Goal: Information Seeking & Learning: Find specific fact

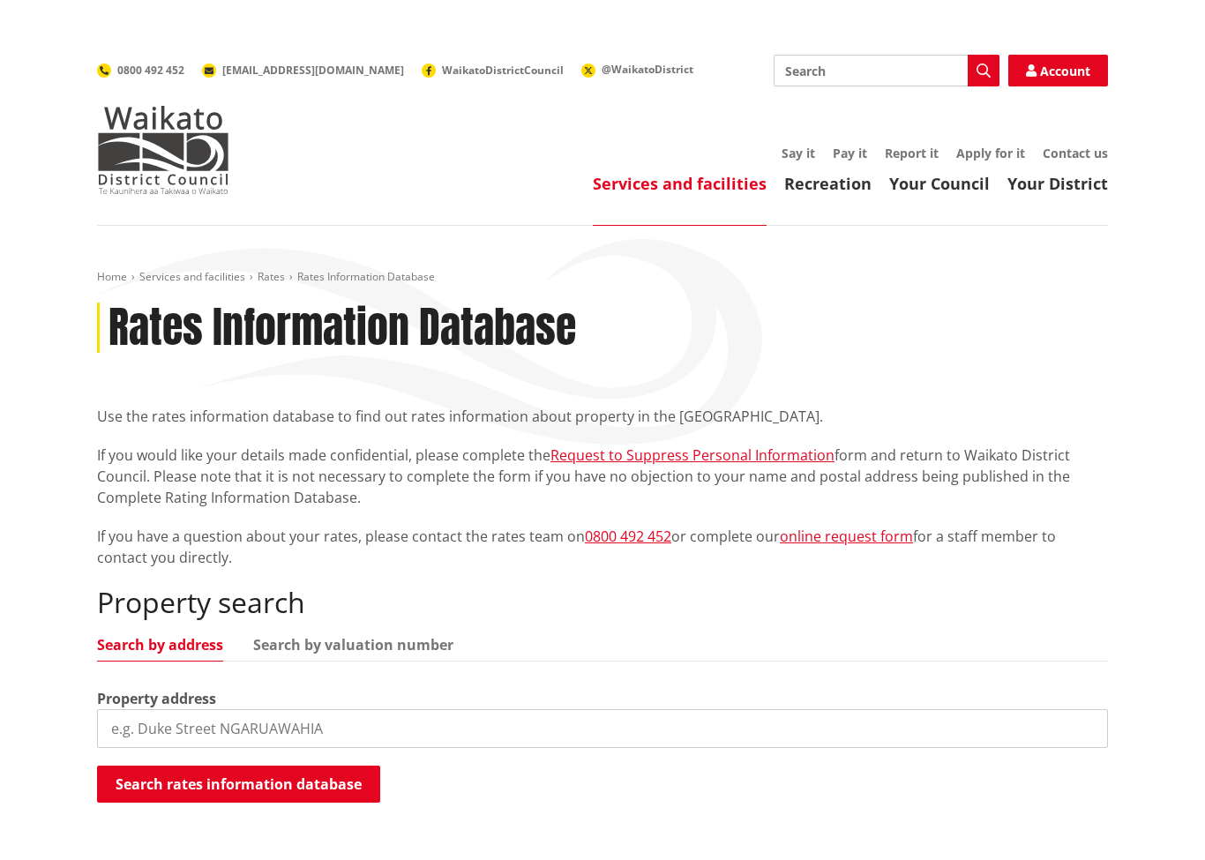
scroll to position [1, 0]
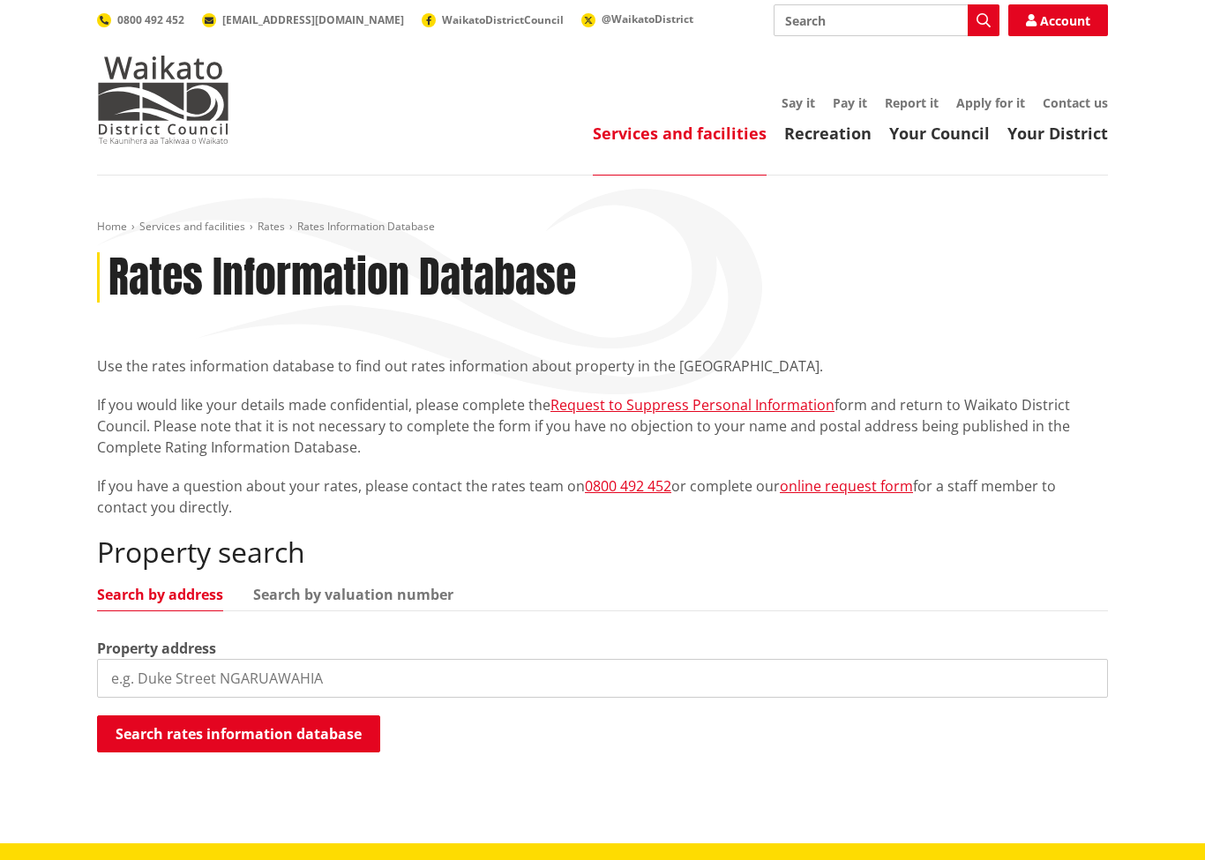
click at [196, 685] on input "search" at bounding box center [602, 678] width 1011 height 39
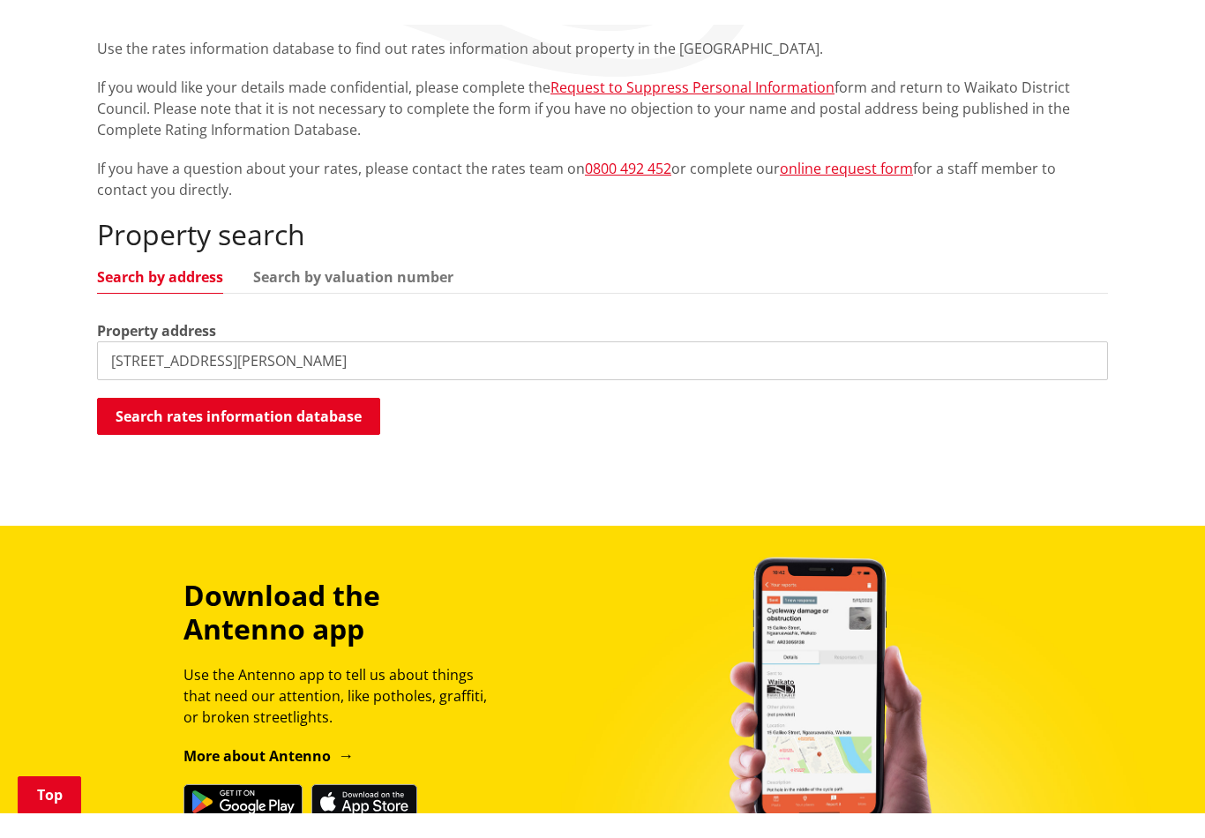
scroll to position [337, 0]
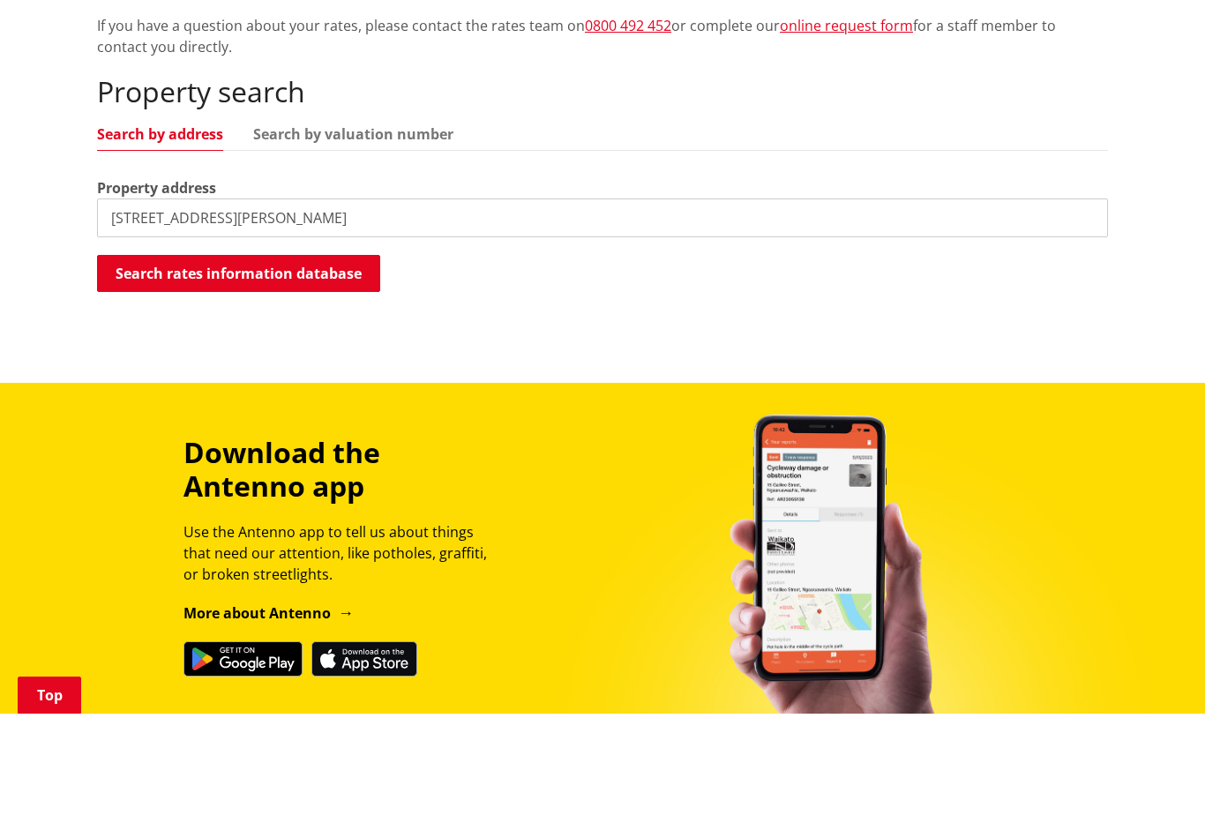
type input "66 Reynolds Road"
click at [251, 379] on button "Search rates information database" at bounding box center [238, 397] width 283 height 37
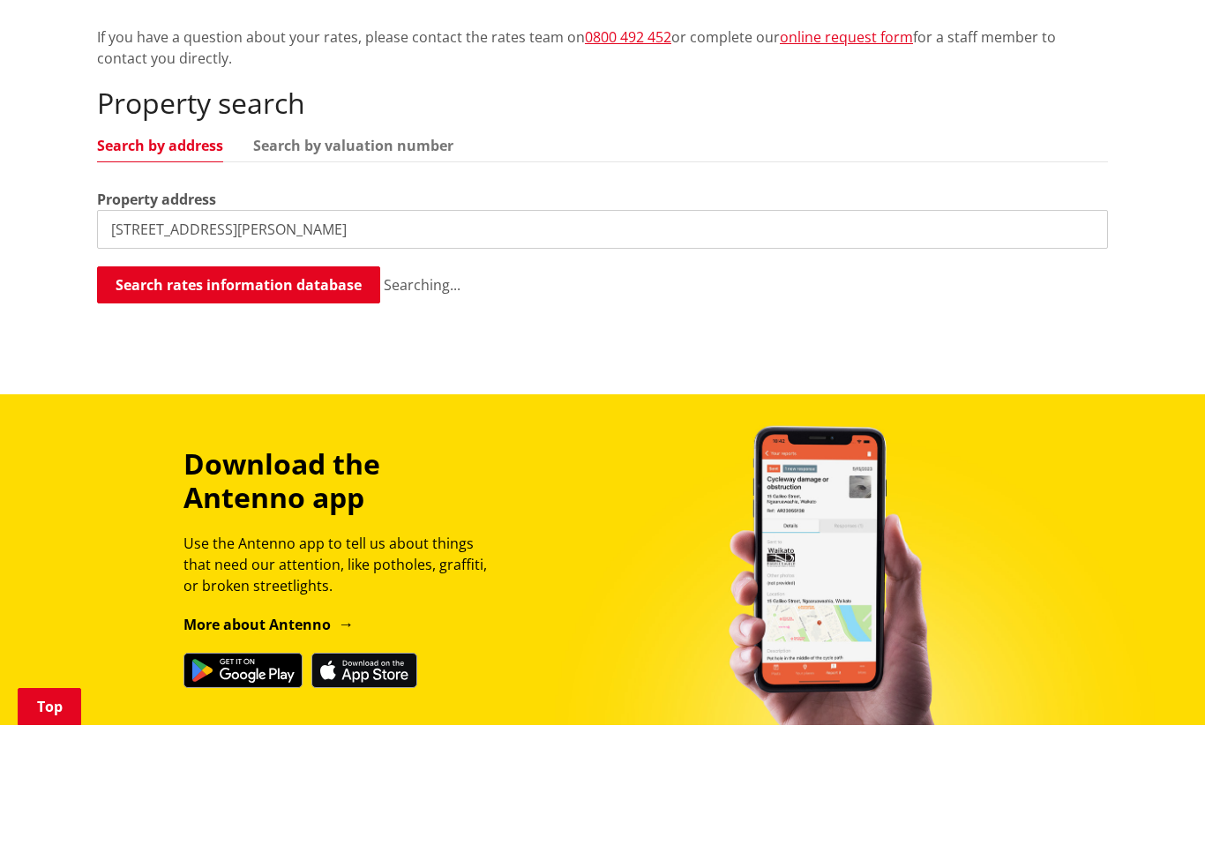
scroll to position [461, 0]
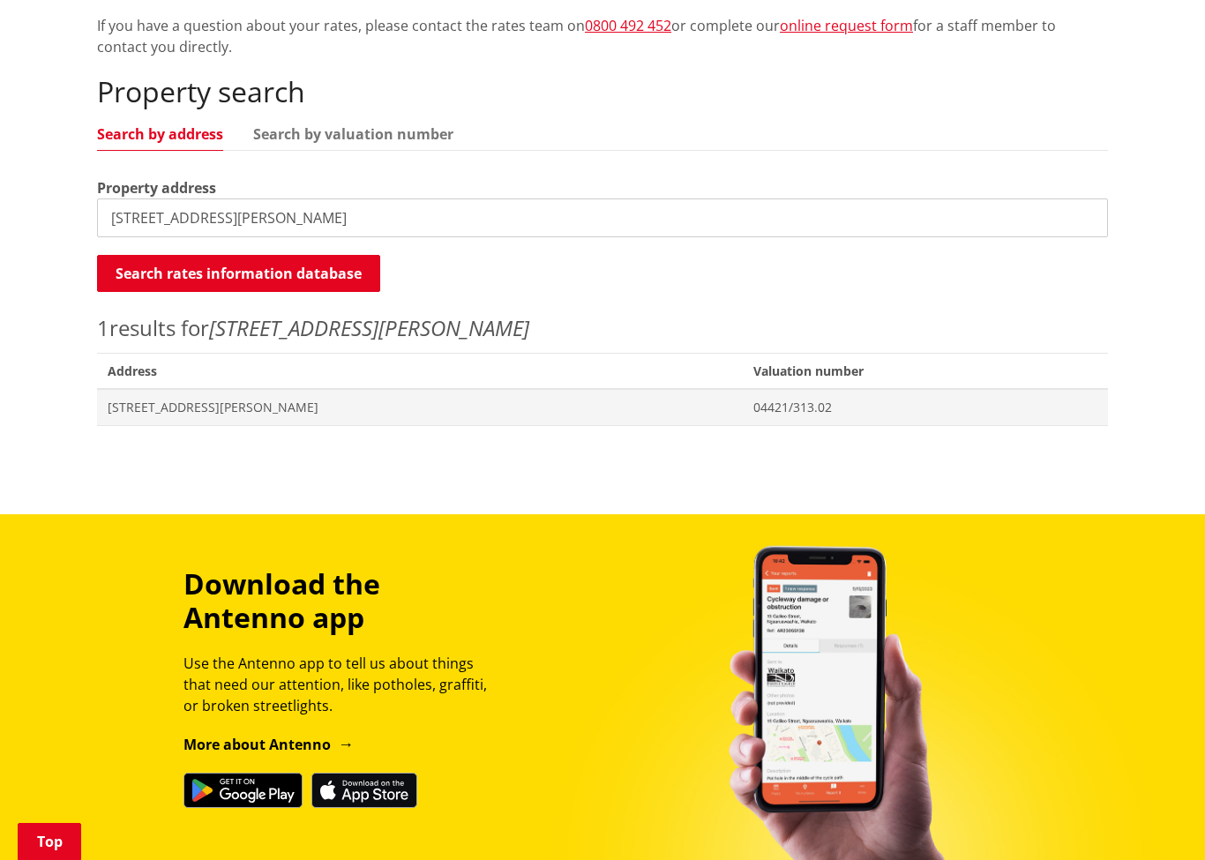
click at [156, 414] on span "Address 66 Reynolds Road HORSHAM DOWNS" at bounding box center [420, 407] width 646 height 36
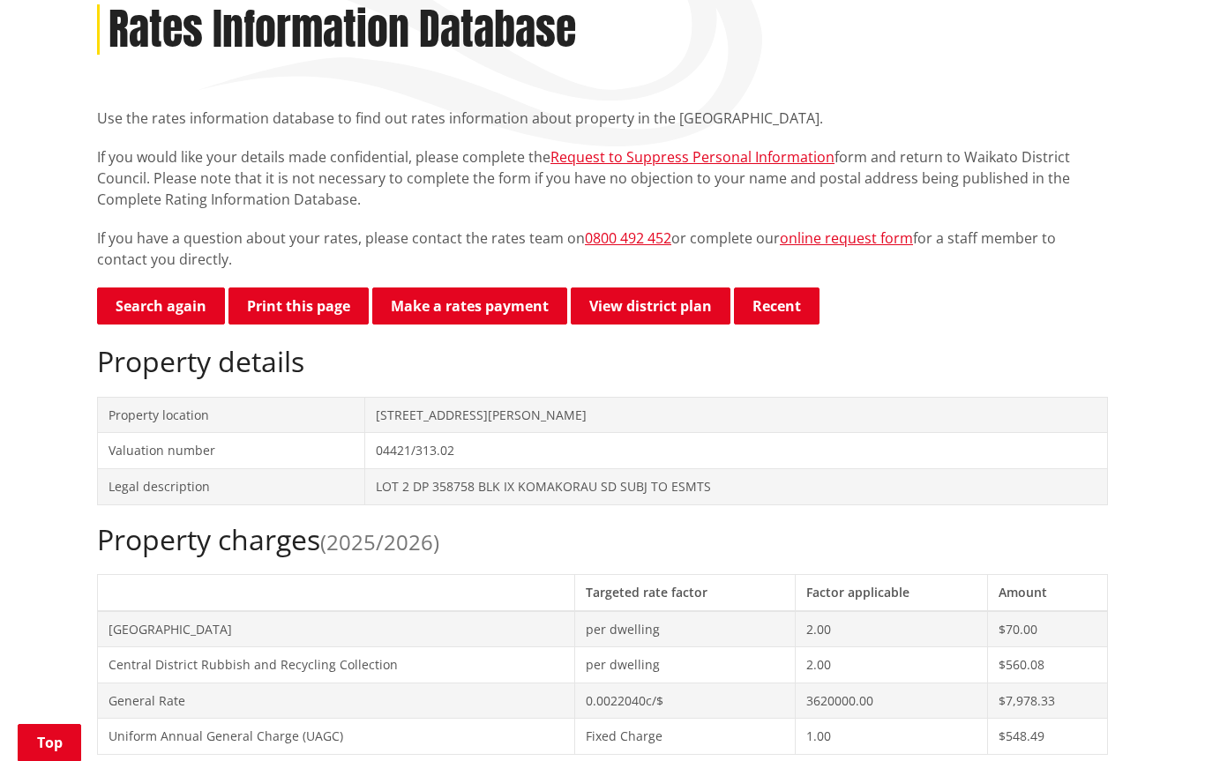
scroll to position [297, 0]
click at [156, 494] on td "Legal description" at bounding box center [231, 487] width 267 height 36
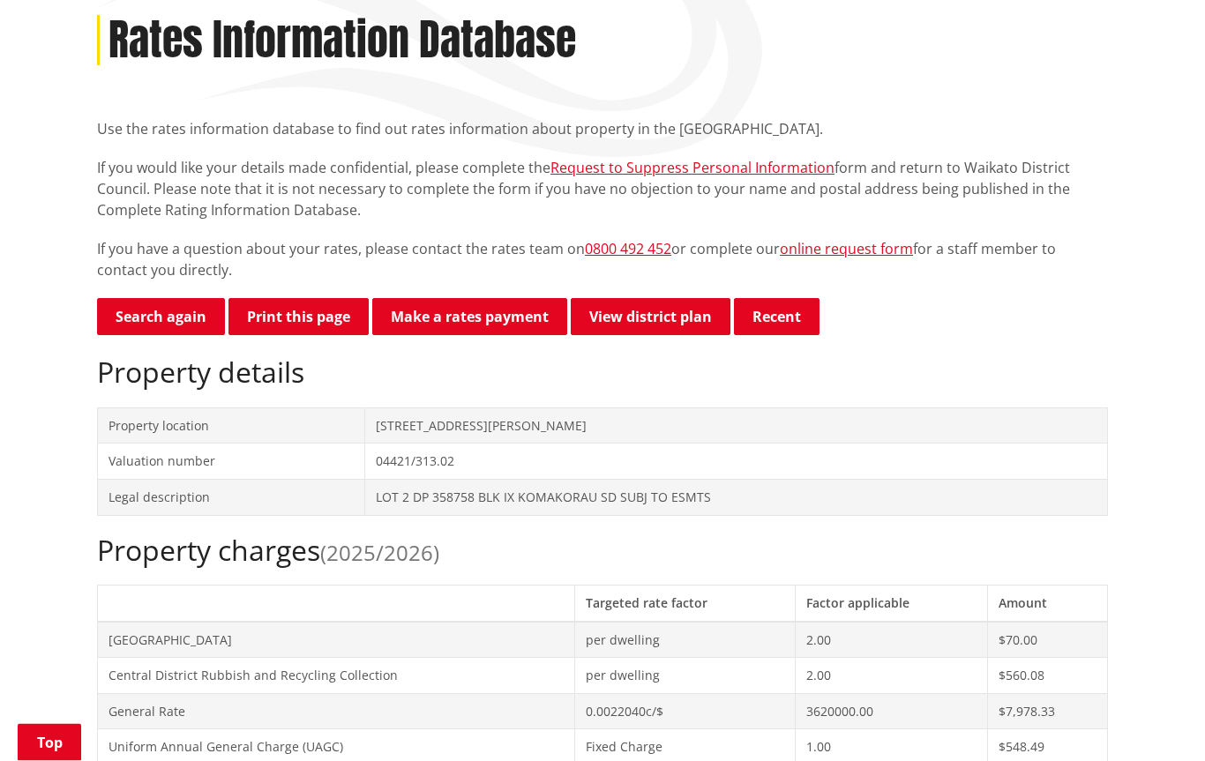
scroll to position [280, 0]
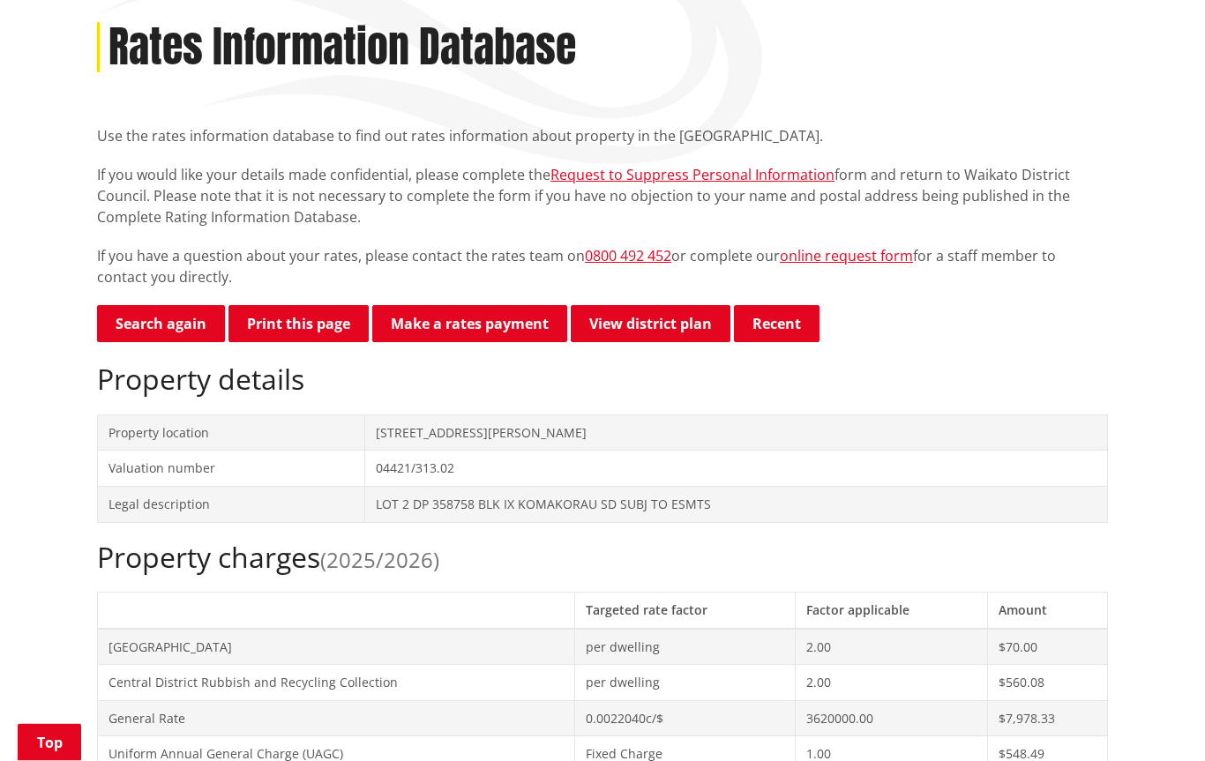
click at [666, 326] on link "View district plan" at bounding box center [651, 324] width 160 height 37
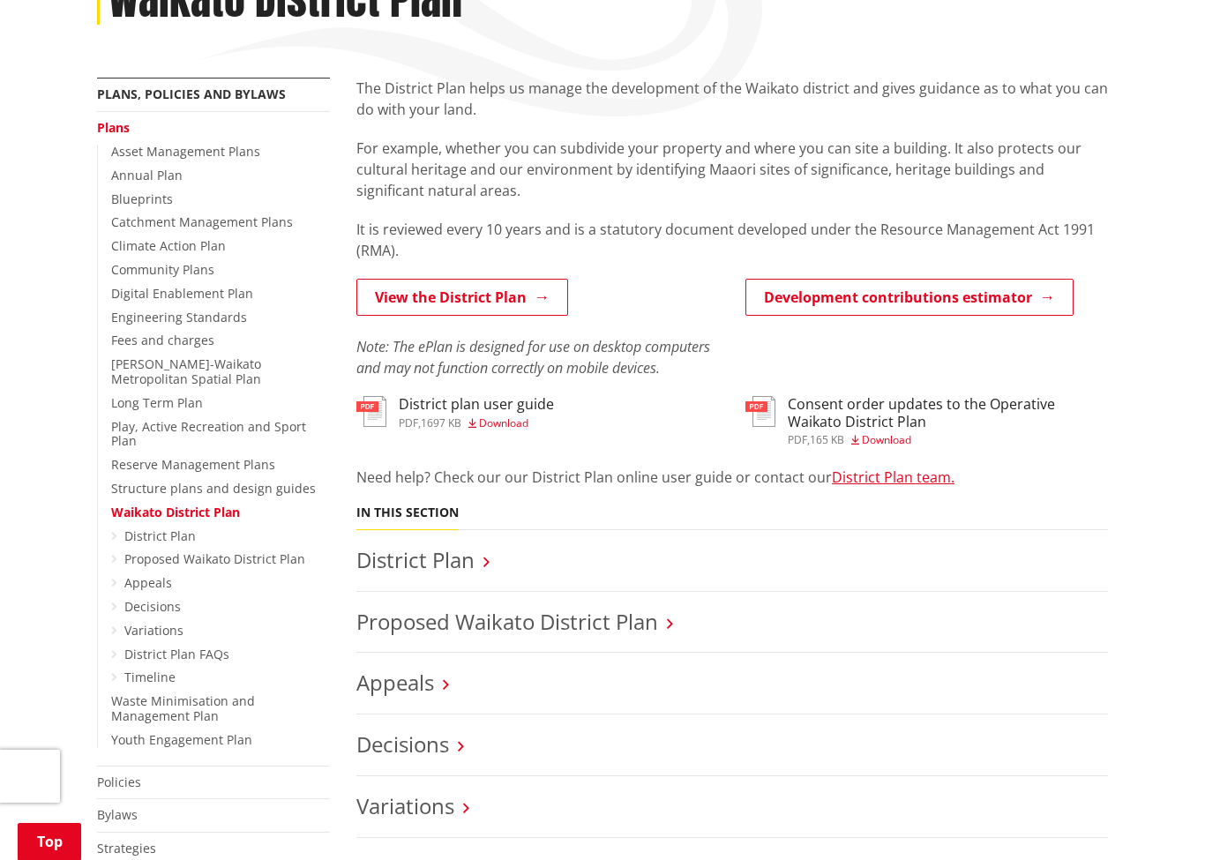
scroll to position [326, 0]
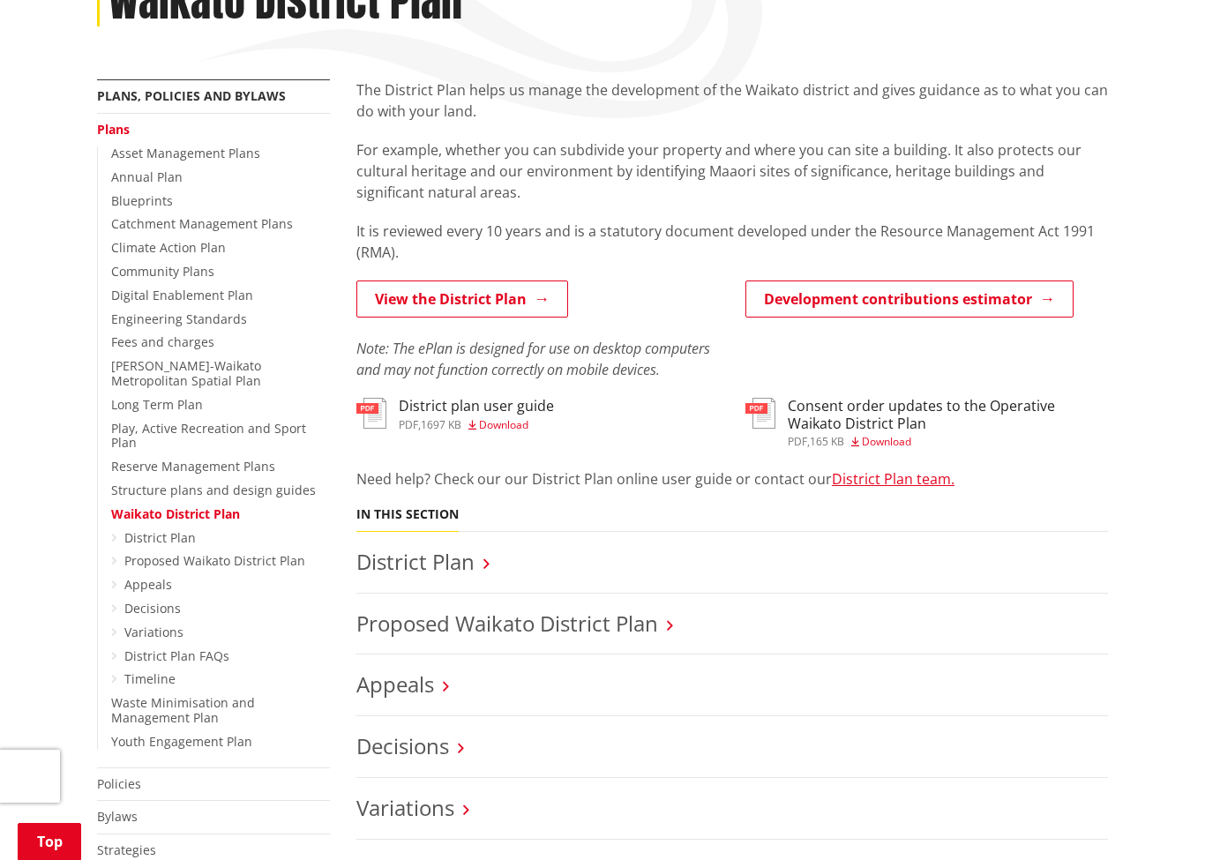
click at [401, 420] on span "pdf" at bounding box center [408, 424] width 19 height 15
